Goal: Obtain resource: Download file/media

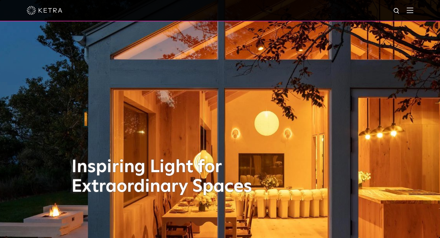
click at [418, 10] on div at bounding box center [220, 10] width 440 height 21
click at [414, 10] on img at bounding box center [410, 10] width 7 height 6
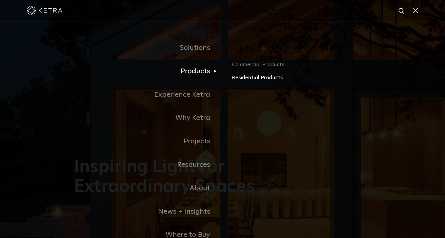
click at [256, 81] on link "Residential Products" at bounding box center [301, 78] width 139 height 9
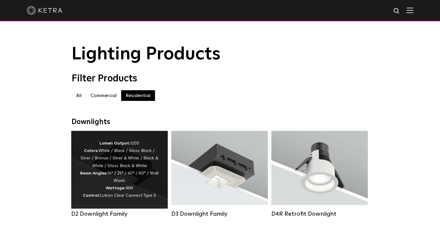
click at [100, 177] on div "Lumen Output: 1200 Colors: White / Black / Gloss Black / Silver / Bronze / Silv…" at bounding box center [119, 170] width 79 height 60
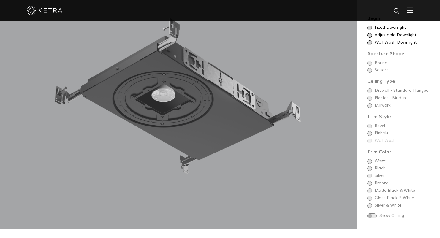
scroll to position [489, 0]
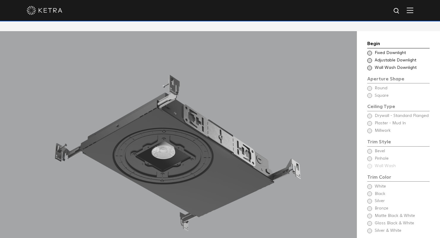
click at [371, 59] on span at bounding box center [369, 60] width 5 height 5
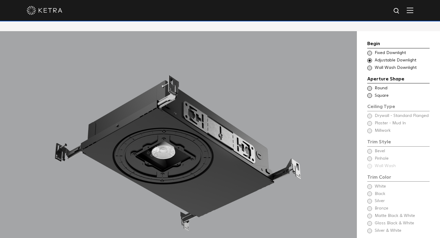
click at [371, 94] on span at bounding box center [369, 95] width 5 height 5
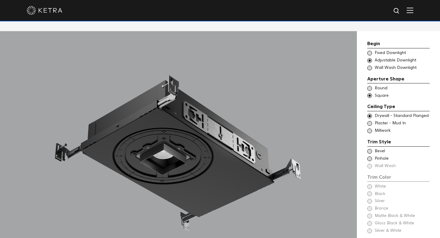
click at [370, 87] on span at bounding box center [369, 88] width 5 height 5
click at [370, 130] on span at bounding box center [369, 131] width 5 height 5
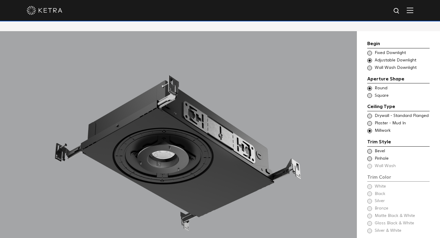
drag, startPoint x: 329, startPoint y: 175, endPoint x: 275, endPoint y: 111, distance: 83.8
click at [275, 111] on div at bounding box center [178, 158] width 357 height 255
click at [370, 157] on span at bounding box center [369, 159] width 5 height 5
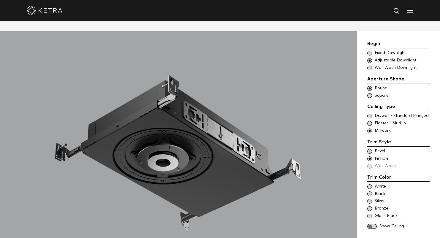
click at [370, 149] on span at bounding box center [369, 151] width 5 height 5
click at [370, 157] on span at bounding box center [369, 159] width 5 height 5
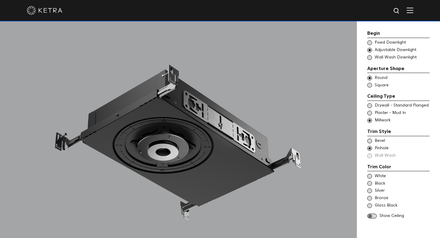
scroll to position [507, 0]
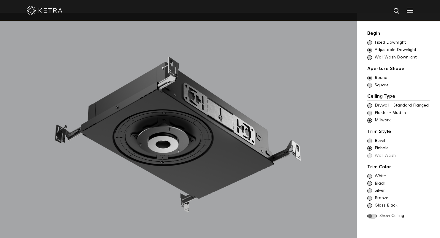
click at [369, 204] on span at bounding box center [369, 205] width 5 height 5
click at [369, 141] on span at bounding box center [369, 141] width 5 height 5
click at [370, 214] on span at bounding box center [372, 216] width 10 height 5
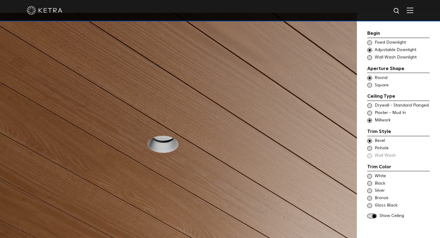
click at [370, 204] on span at bounding box center [369, 205] width 5 height 5
click at [370, 105] on span at bounding box center [369, 105] width 5 height 5
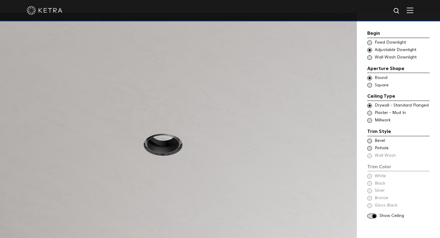
click at [370, 120] on span at bounding box center [369, 120] width 5 height 5
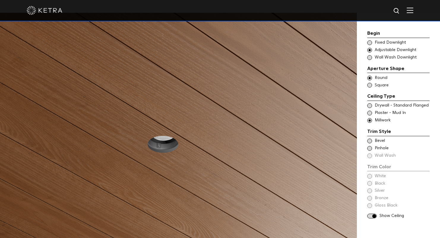
click at [370, 183] on div "Begin Choose Aperture Shape Fixed Downlight Choose Aperture Shape Adjustable Do…" at bounding box center [398, 125] width 62 height 191
click at [369, 182] on div "Begin Choose Aperture Shape Fixed Downlight Choose Aperture Shape Adjustable Do…" at bounding box center [398, 125] width 62 height 191
click at [371, 139] on span at bounding box center [369, 141] width 5 height 5
click at [371, 182] on span at bounding box center [369, 183] width 5 height 5
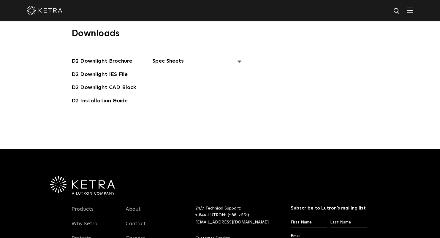
scroll to position [1640, 0]
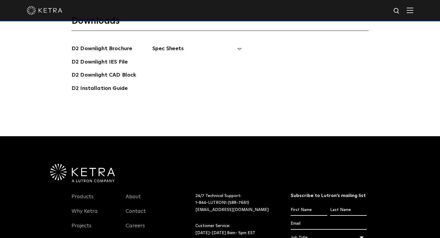
click at [237, 48] on span "Spec Sheets" at bounding box center [196, 51] width 89 height 13
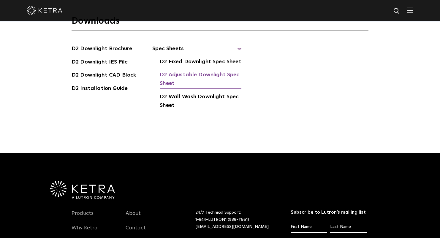
click at [187, 74] on link "D2 Adjustable Downlight Spec Sheet" at bounding box center [201, 80] width 82 height 18
click at [176, 61] on link "D2 Fixed Downlight Spec Sheet" at bounding box center [200, 63] width 81 height 10
